Goal: Navigation & Orientation: Understand site structure

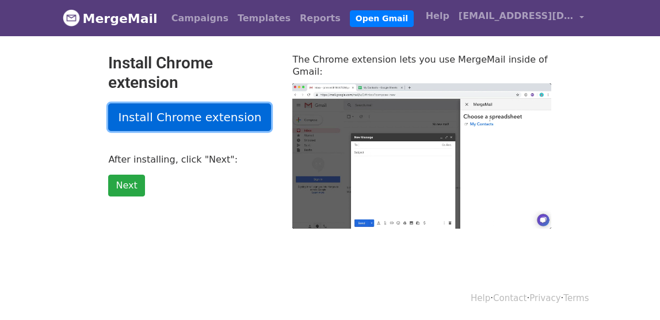
click at [184, 111] on link "Install Chrome extension" at bounding box center [189, 118] width 163 height 28
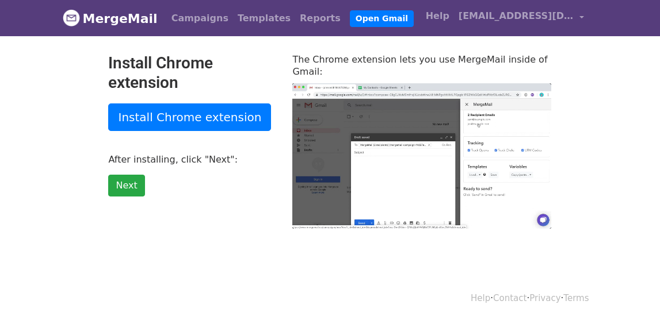
type input "28.35"
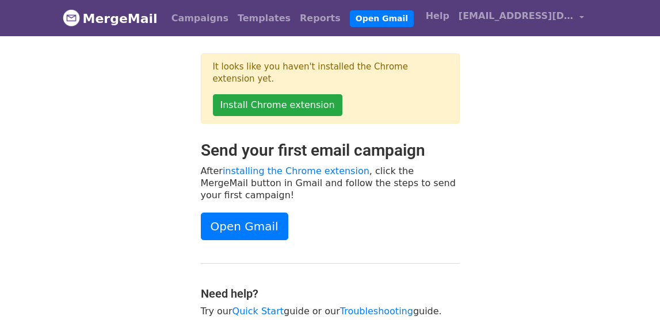
click at [465, 162] on div "Send your first email campaign After installing the Chrome extension , click th…" at bounding box center [330, 235] width 276 height 188
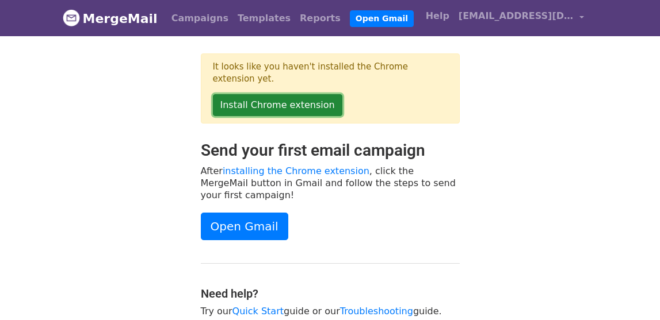
click at [301, 94] on link "Install Chrome extension" at bounding box center [277, 105] width 129 height 22
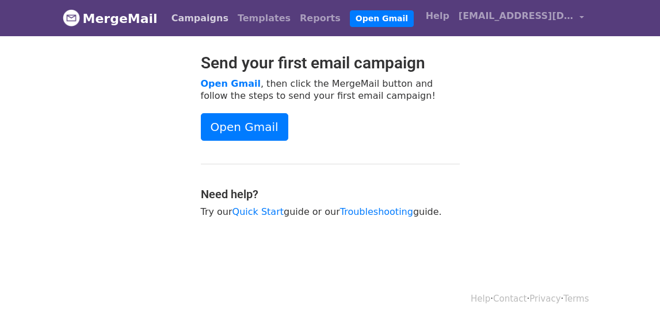
click at [195, 14] on link "Campaigns" at bounding box center [200, 18] width 66 height 23
click at [193, 18] on link "Campaigns" at bounding box center [200, 18] width 66 height 23
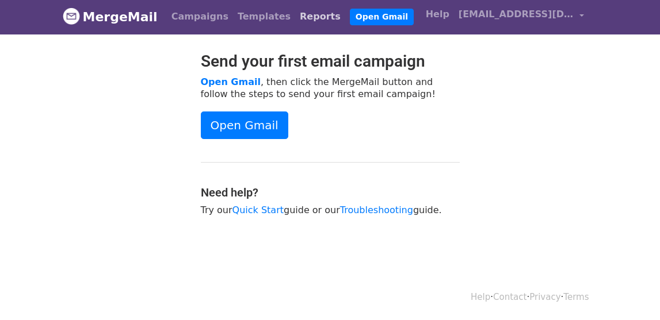
click at [297, 14] on link "Reports" at bounding box center [320, 16] width 50 height 23
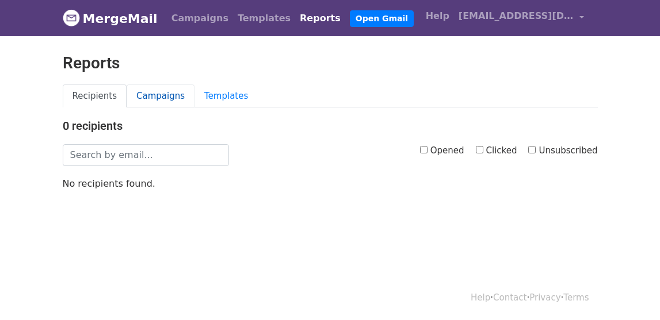
click at [165, 95] on link "Campaigns" at bounding box center [161, 97] width 68 height 24
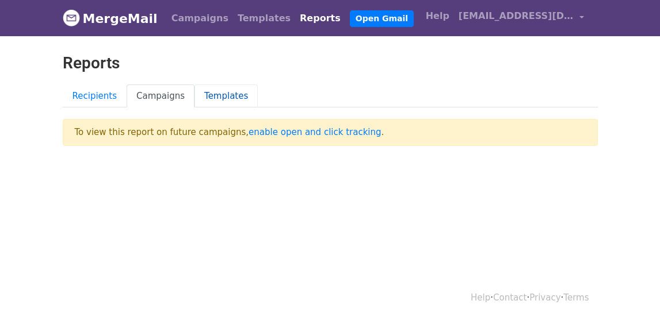
click at [229, 95] on link "Templates" at bounding box center [225, 97] width 63 height 24
click at [580, 12] on link "[EMAIL_ADDRESS][DOMAIN_NAME]" at bounding box center [521, 18] width 135 height 27
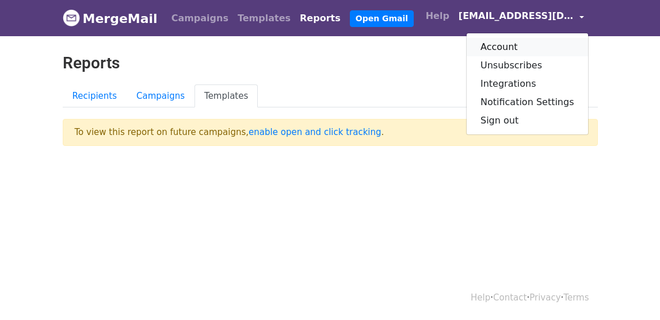
click at [509, 47] on link "Account" at bounding box center [527, 47] width 121 height 18
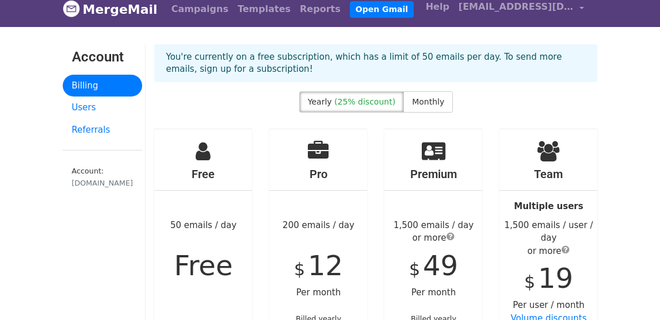
scroll to position [6, 0]
